Goal: Transaction & Acquisition: Purchase product/service

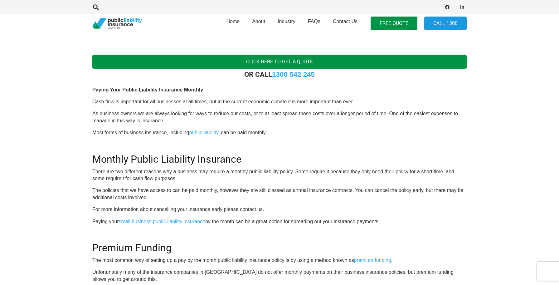
scroll to position [169, 0]
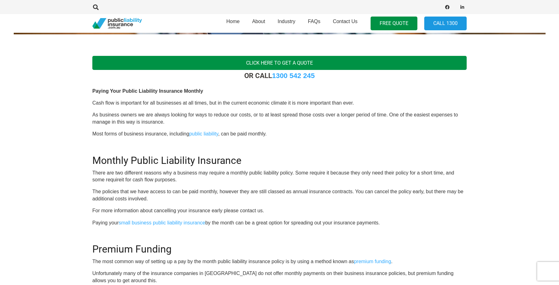
click at [283, 60] on link "Click here to get a quote" at bounding box center [279, 63] width 374 height 14
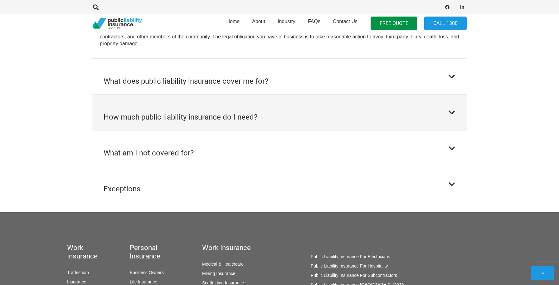
scroll to position [388, 0]
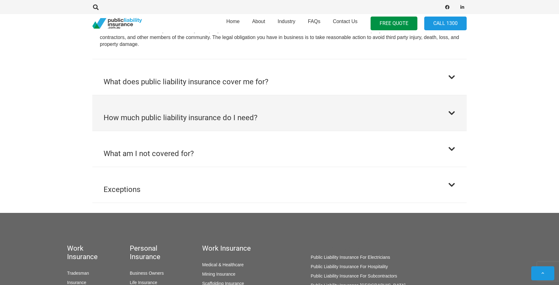
click at [304, 114] on button "How much public liability insurance do I need?" at bounding box center [279, 113] width 374 height 36
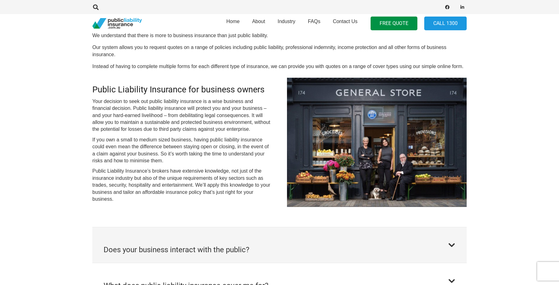
scroll to position [117, 0]
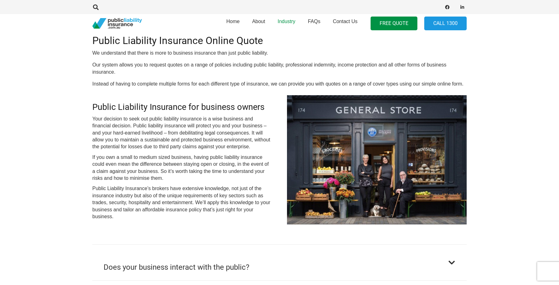
click at [292, 20] on span "Industry" at bounding box center [287, 21] width 18 height 5
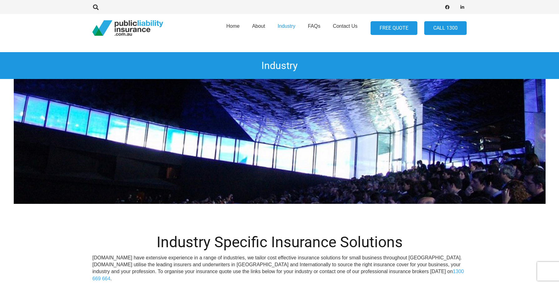
click at [398, 25] on link "FREE QUOTE" at bounding box center [394, 28] width 47 height 14
